Goal: Information Seeking & Learning: Learn about a topic

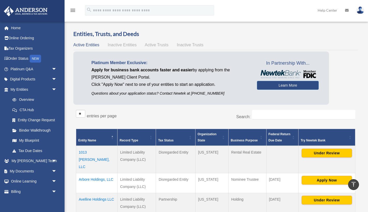
scroll to position [109, 0]
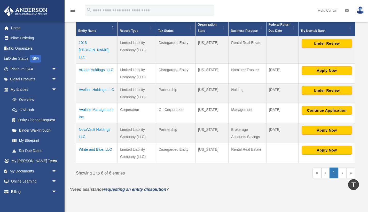
click at [91, 44] on td "1013 [PERSON_NAME], LLC" at bounding box center [96, 49] width 41 height 27
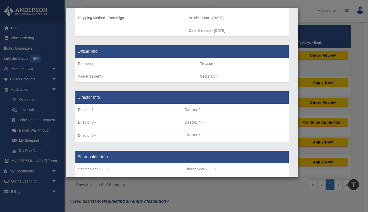
scroll to position [310, 0]
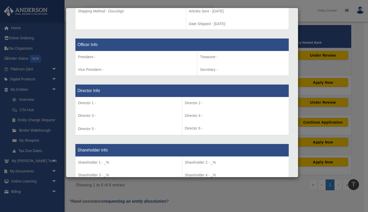
click at [102, 60] on p "President -" at bounding box center [136, 57] width 116 height 6
click at [106, 106] on p "Director 1 -" at bounding box center [128, 103] width 101 height 6
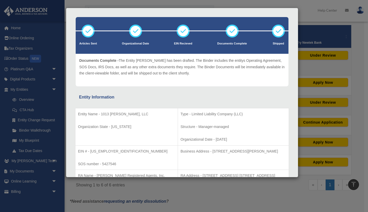
scroll to position [0, 0]
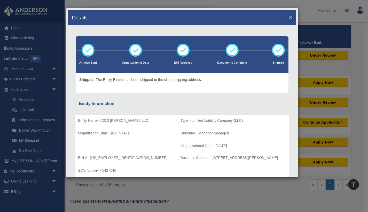
click at [289, 18] on button "×" at bounding box center [290, 16] width 3 height 5
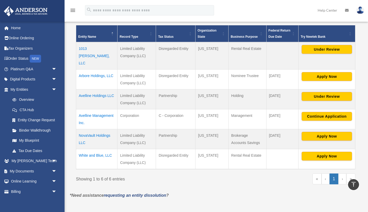
click at [93, 115] on td "Avelline Management Inc." at bounding box center [96, 119] width 41 height 20
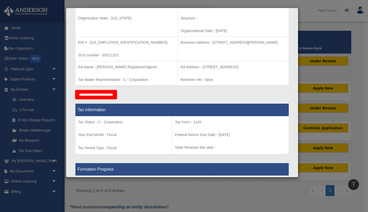
scroll to position [16, 0]
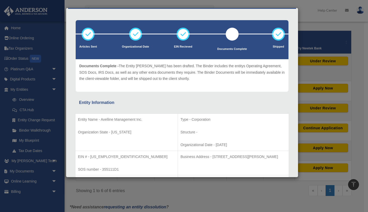
click at [229, 32] on div at bounding box center [231, 34] width 13 height 13
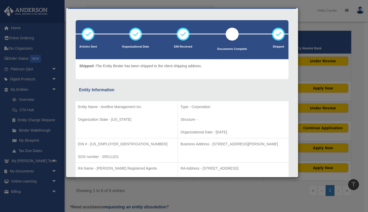
scroll to position [0, 0]
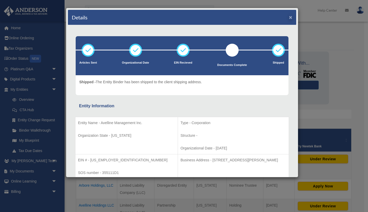
click at [289, 19] on button "×" at bounding box center [290, 16] width 3 height 5
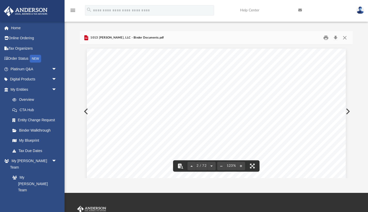
scroll to position [174, 0]
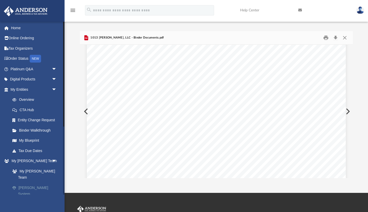
click at [38, 182] on link "[PERSON_NAME] System" at bounding box center [35, 190] width 57 height 17
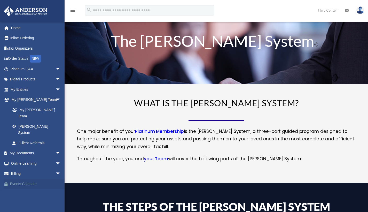
click at [43, 178] on link "Events Calendar" at bounding box center [36, 183] width 65 height 10
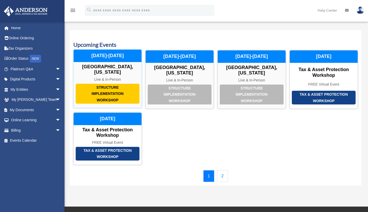
click at [103, 84] on div "Structure Implementation Workshop" at bounding box center [108, 94] width 64 height 20
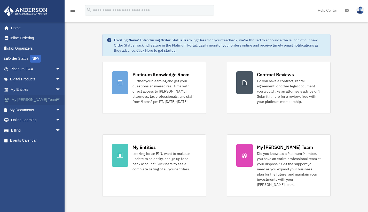
click at [55, 100] on span "arrow_drop_down" at bounding box center [60, 99] width 10 height 11
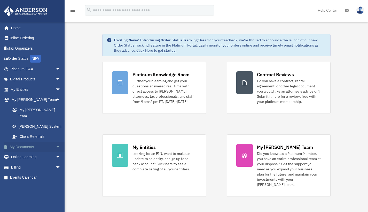
click at [55, 141] on span "arrow_drop_down" at bounding box center [60, 146] width 10 height 11
click at [37, 162] on link "Meeting Minutes" at bounding box center [37, 167] width 61 height 10
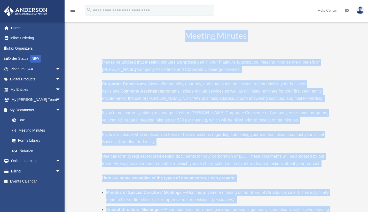
drag, startPoint x: 237, startPoint y: 103, endPoint x: 144, endPoint y: 25, distance: 121.4
copy div "Meeting Minutes Please be advised that meeting minutes are not included in your…"
